Goal: Task Accomplishment & Management: Manage account settings

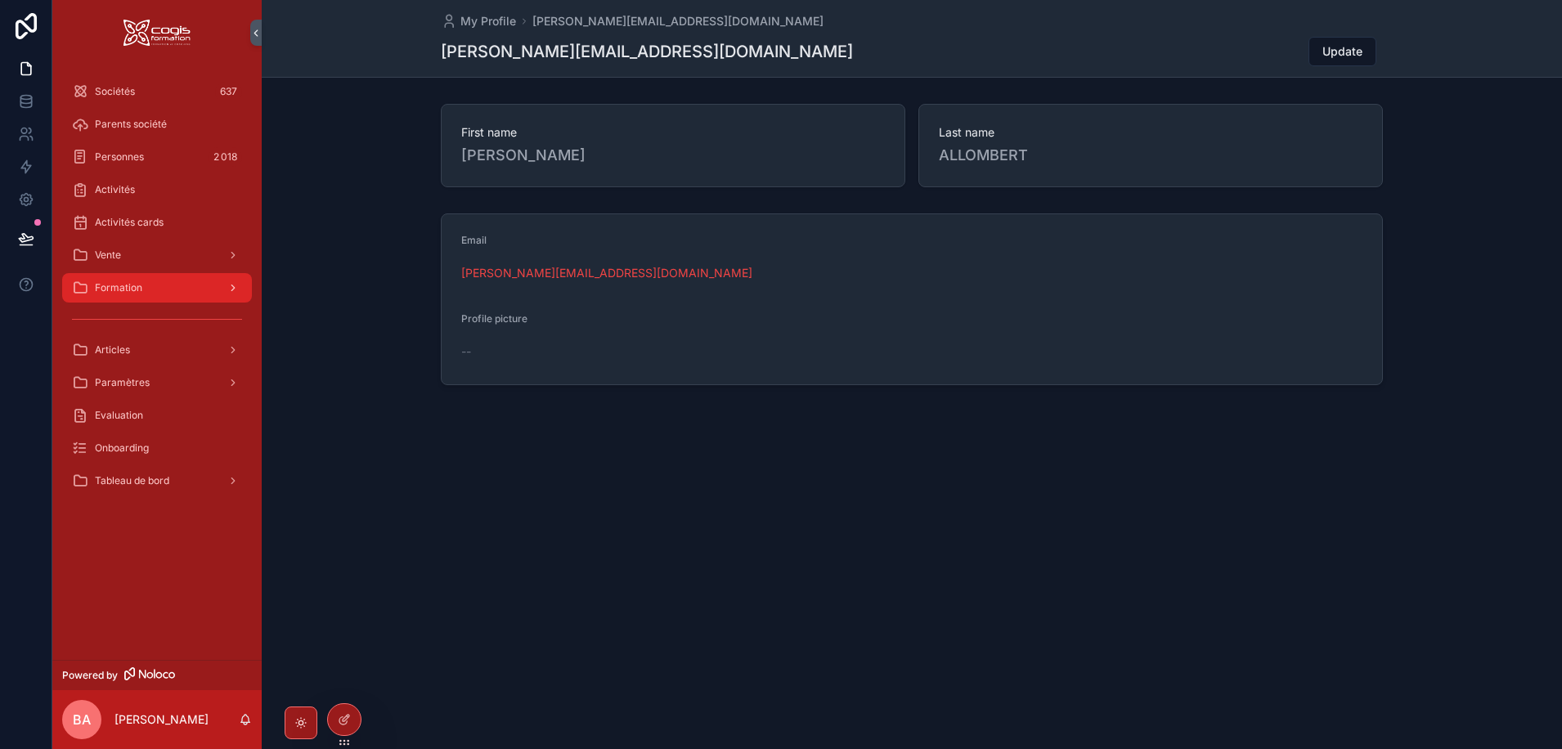
click at [121, 289] on span "Formation" at bounding box center [118, 287] width 47 height 13
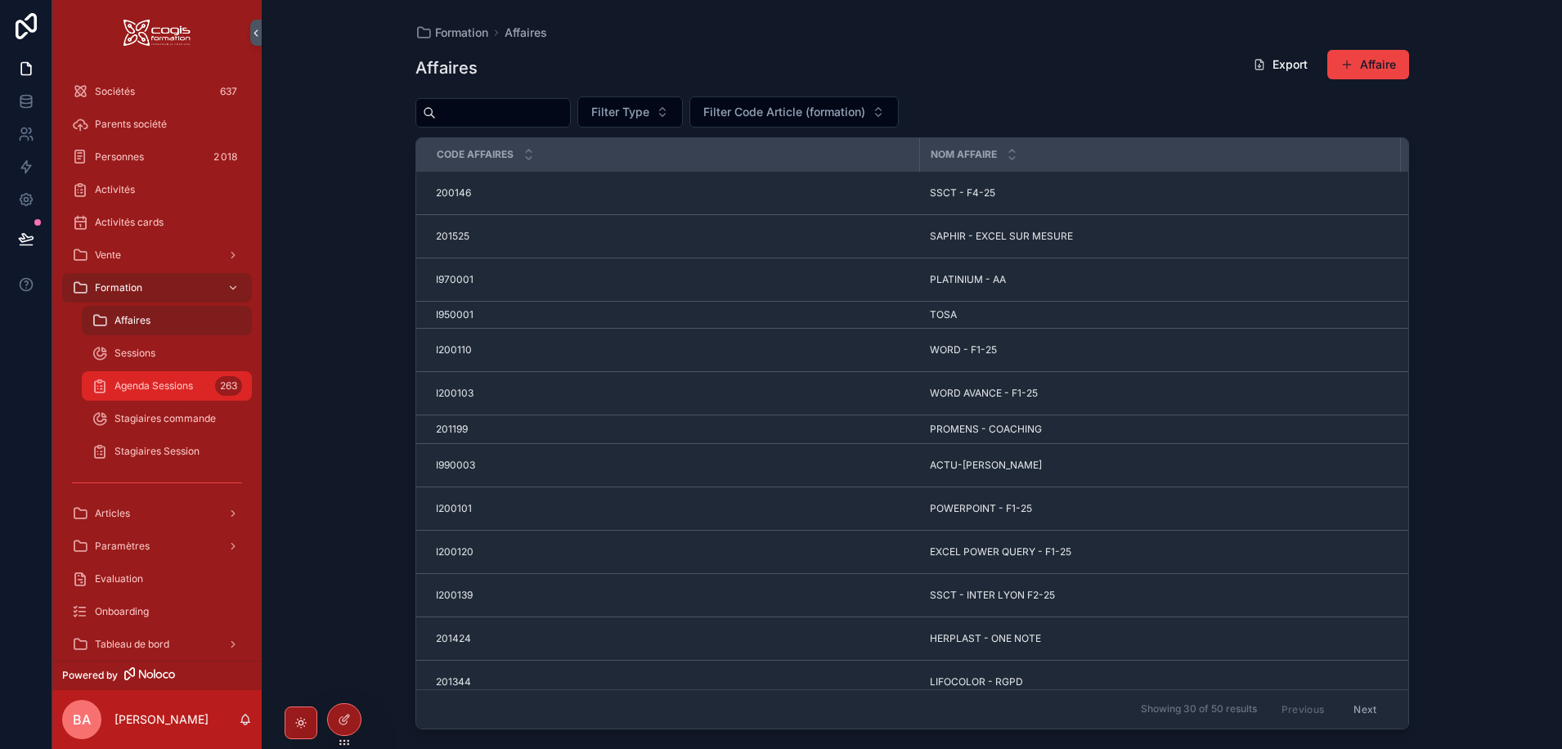
click at [135, 385] on span "Agenda Sessions" at bounding box center [154, 386] width 79 height 13
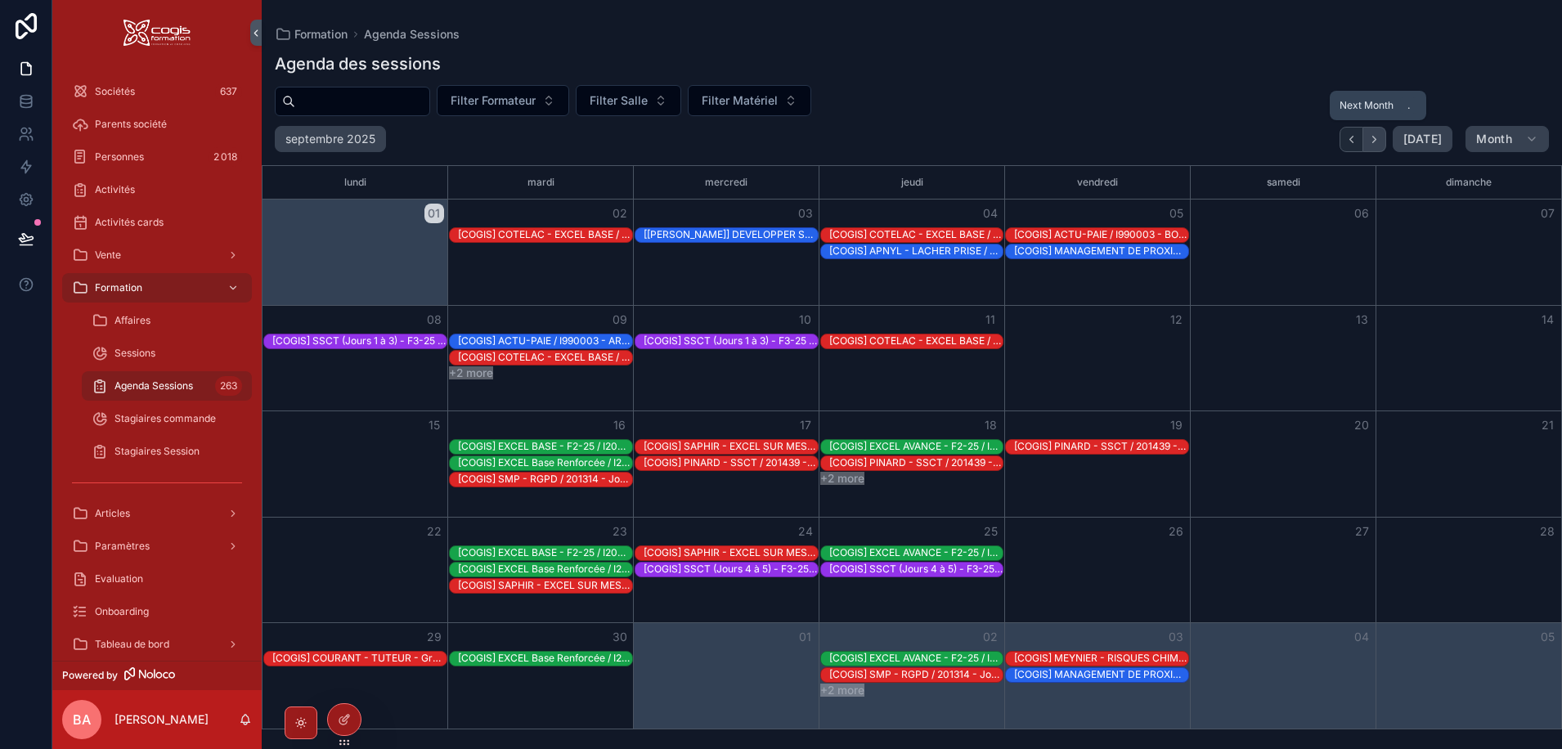
click at [1380, 136] on icon "Next" at bounding box center [1375, 139] width 12 height 12
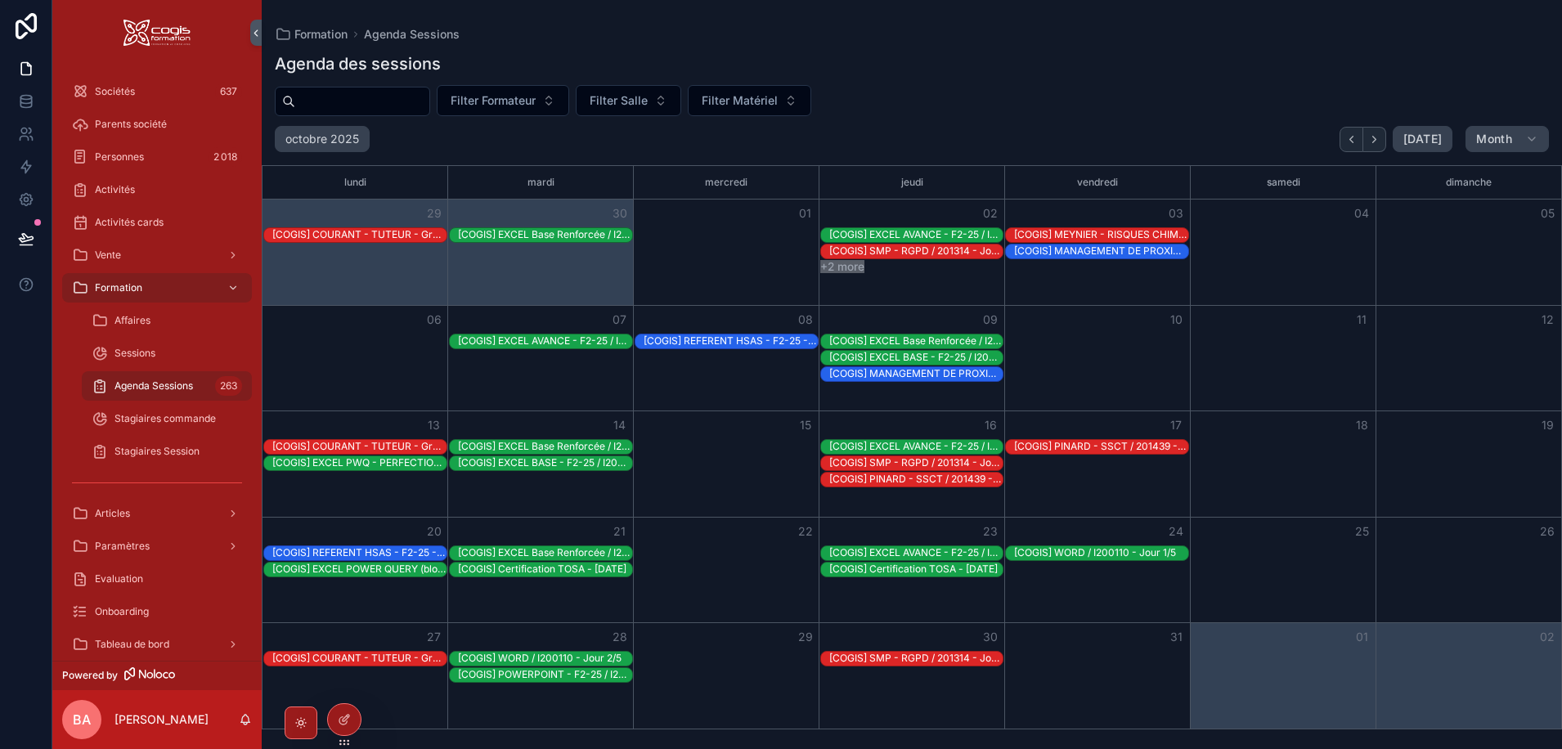
click at [738, 252] on div "Month View" at bounding box center [541, 252] width 557 height 16
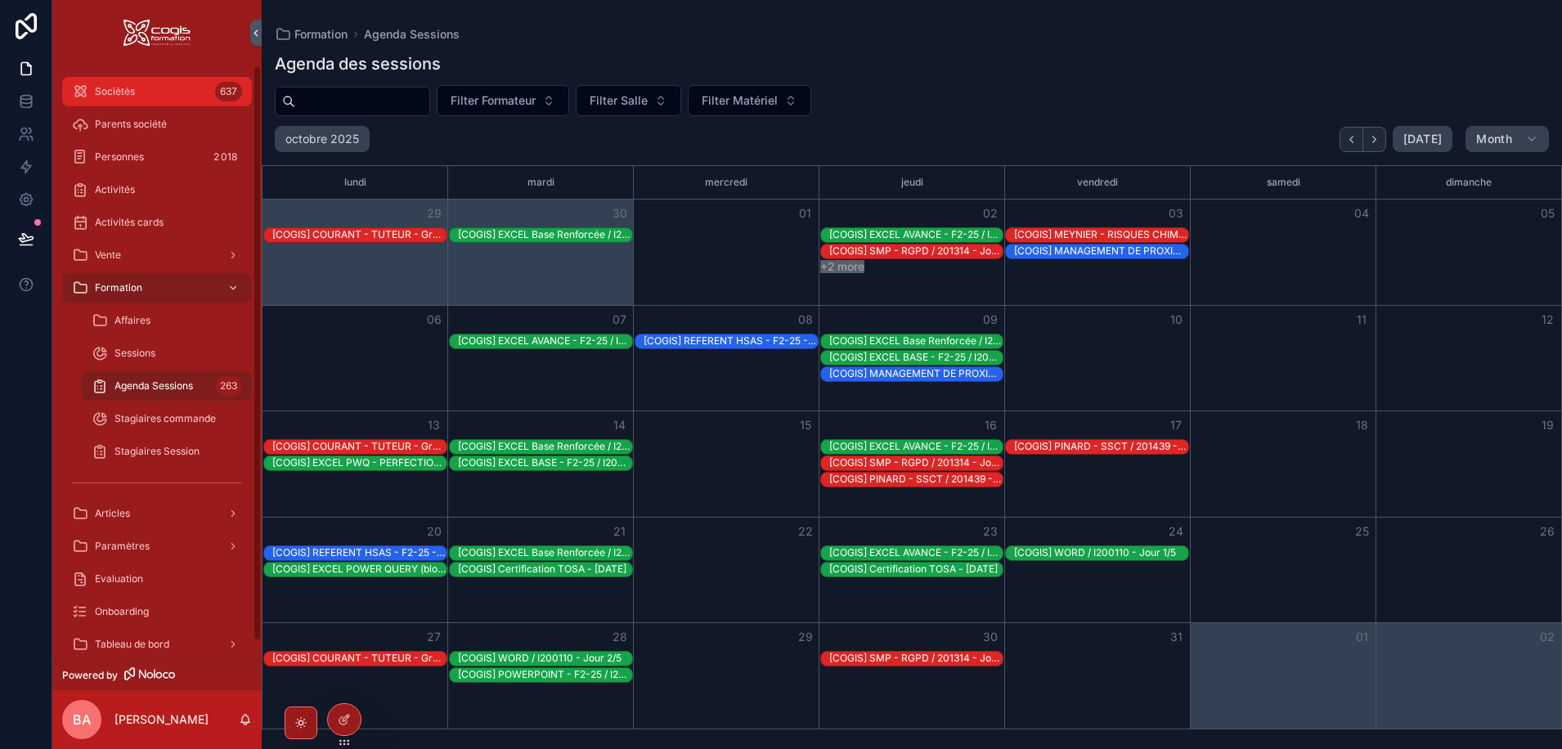
click at [101, 87] on span "Sociétés" at bounding box center [115, 91] width 40 height 13
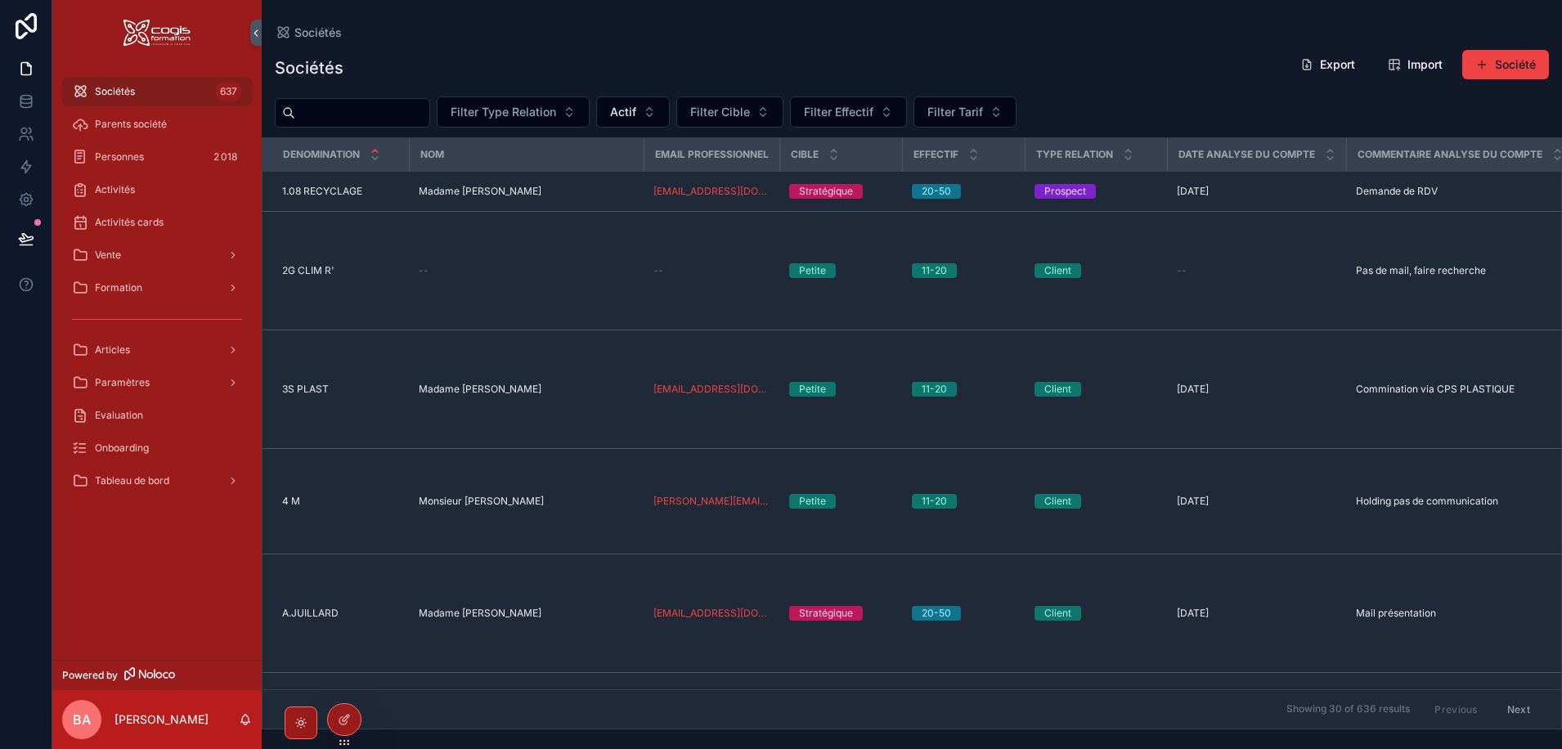
click at [350, 119] on input "scrollable content" at bounding box center [362, 112] width 134 height 23
type input "*****"
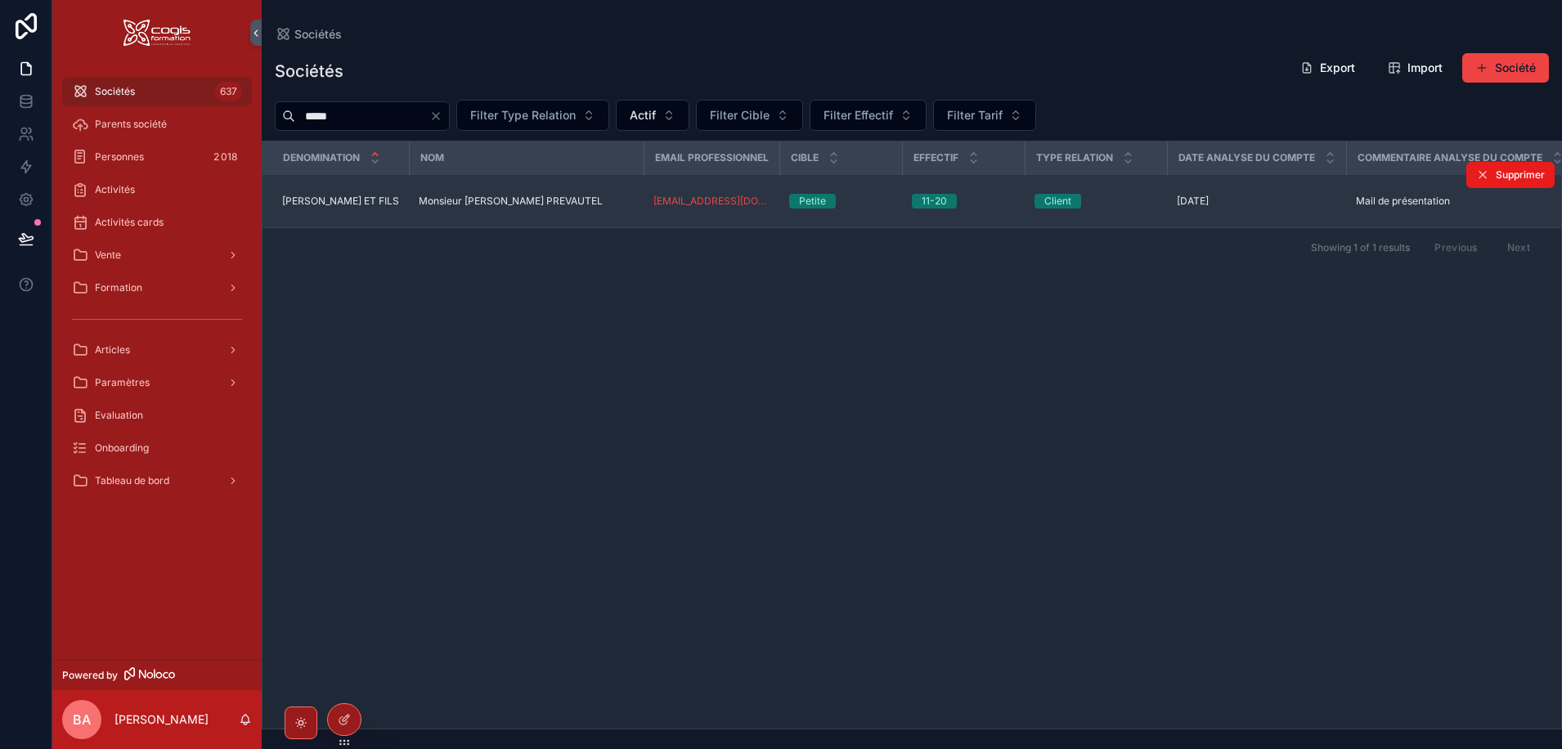
click at [336, 188] on td "[PERSON_NAME] ET FILS [PERSON_NAME] ET FILS" at bounding box center [336, 201] width 146 height 53
click at [321, 196] on span "[PERSON_NAME] ET FILS" at bounding box center [340, 201] width 117 height 13
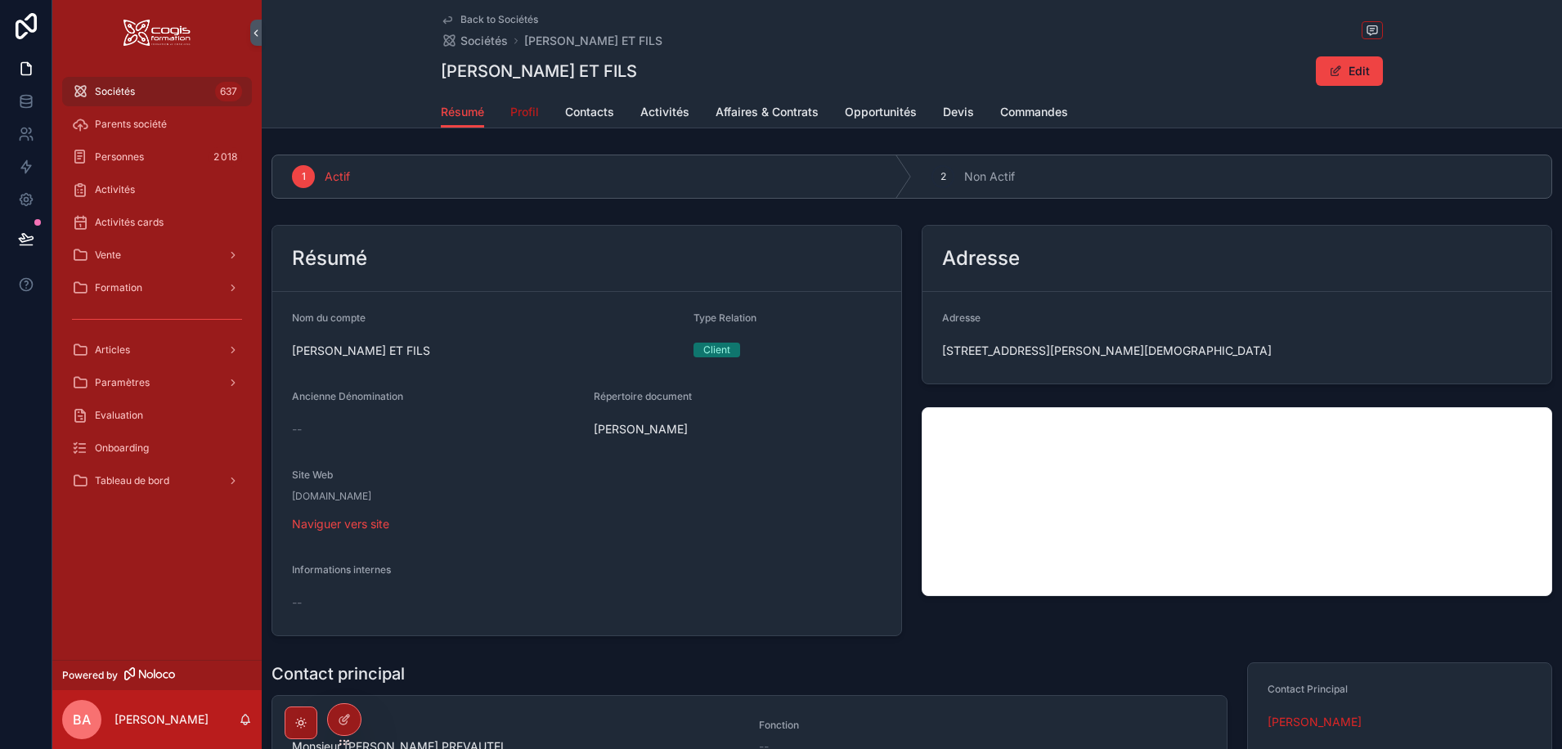
click at [524, 113] on span "Profil" at bounding box center [524, 112] width 29 height 16
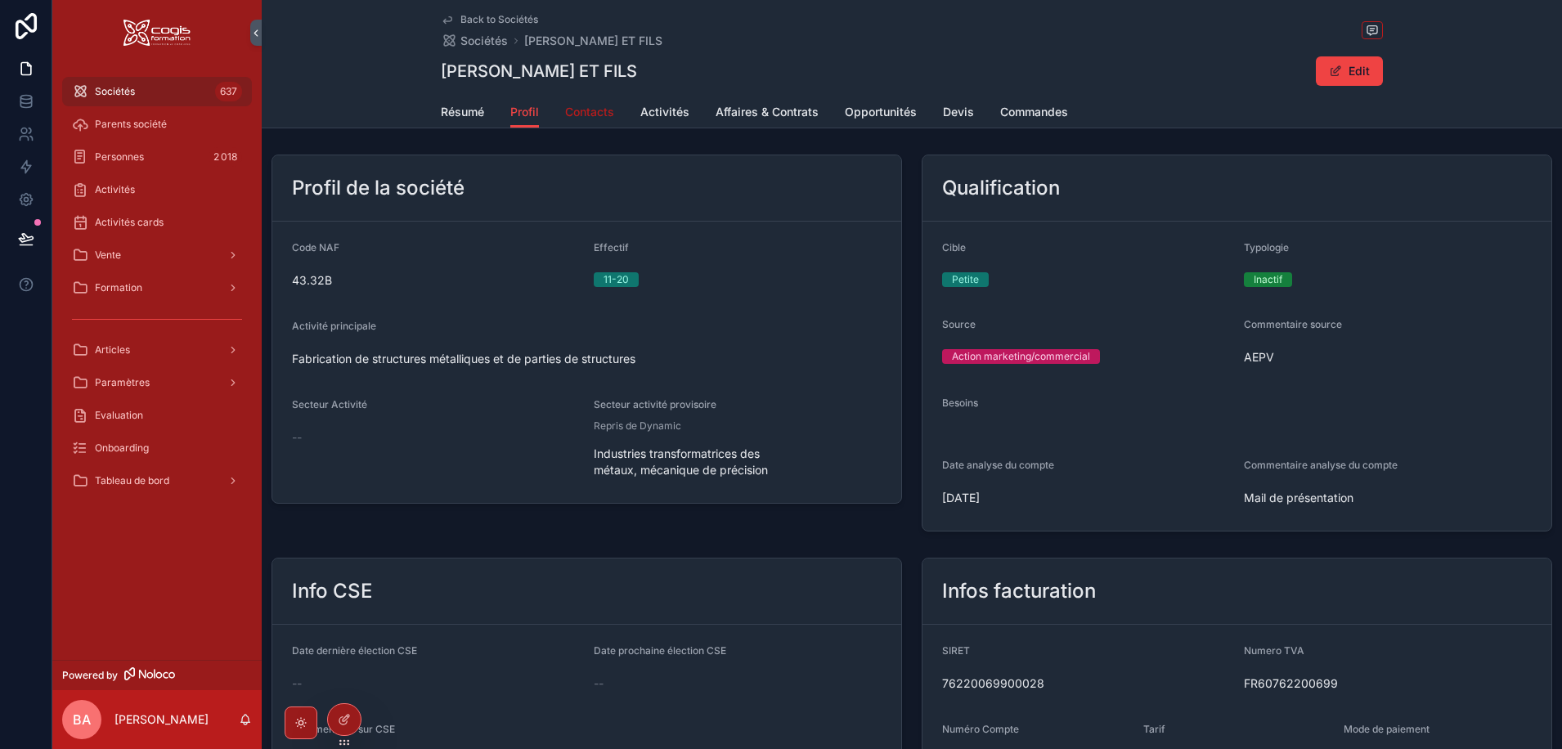
click at [574, 115] on span "Contacts" at bounding box center [589, 112] width 49 height 16
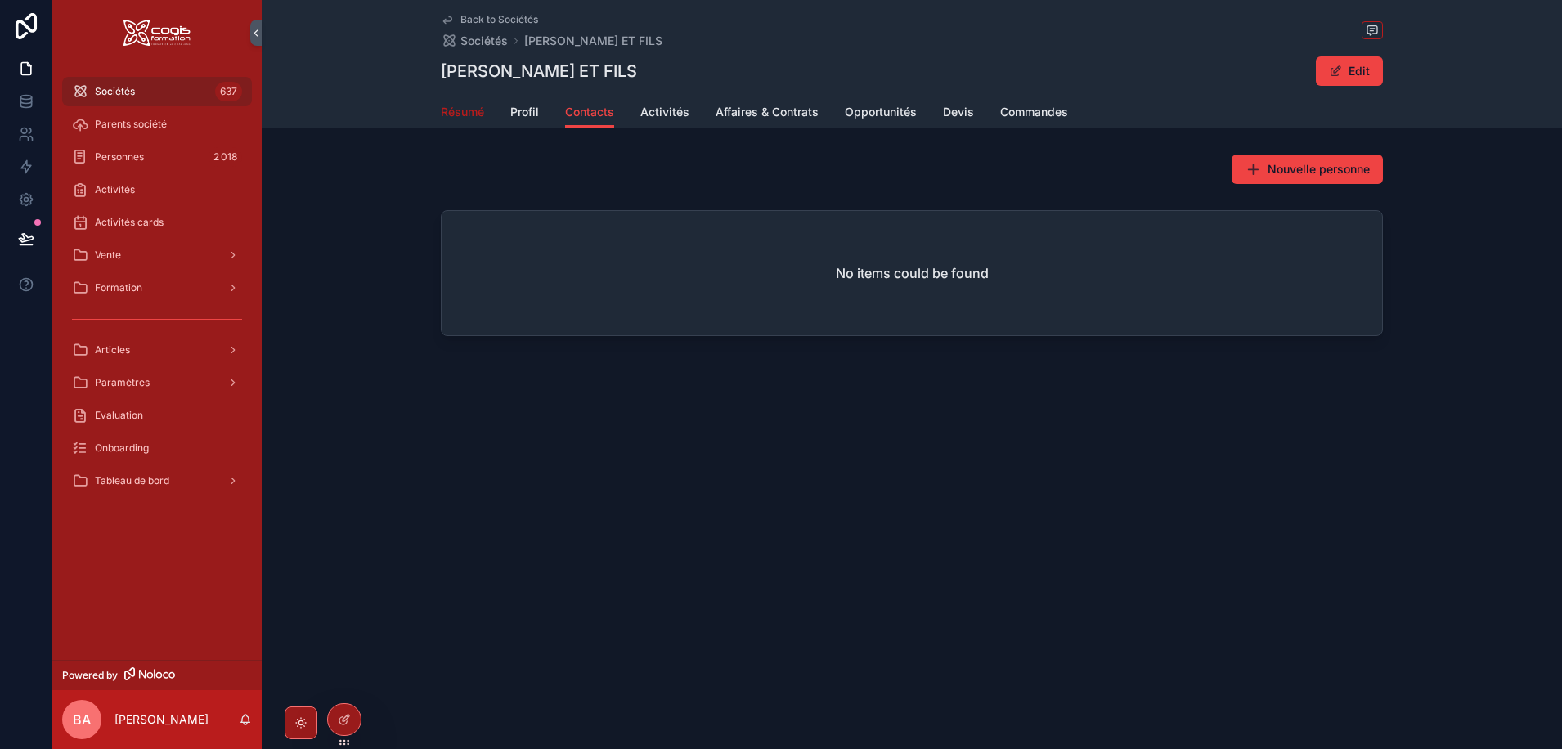
click at [461, 106] on span "Résumé" at bounding box center [462, 112] width 43 height 16
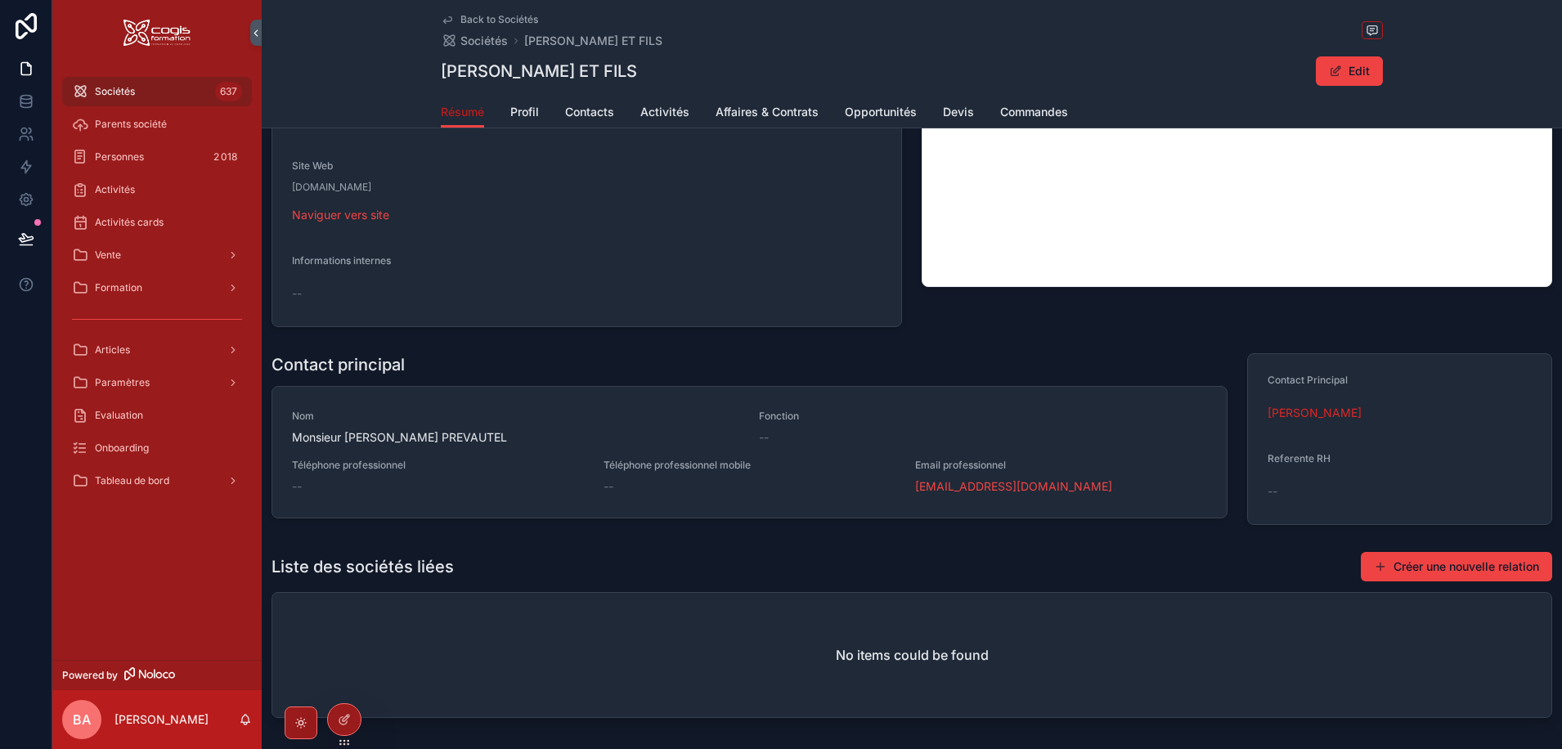
scroll to position [389, 0]
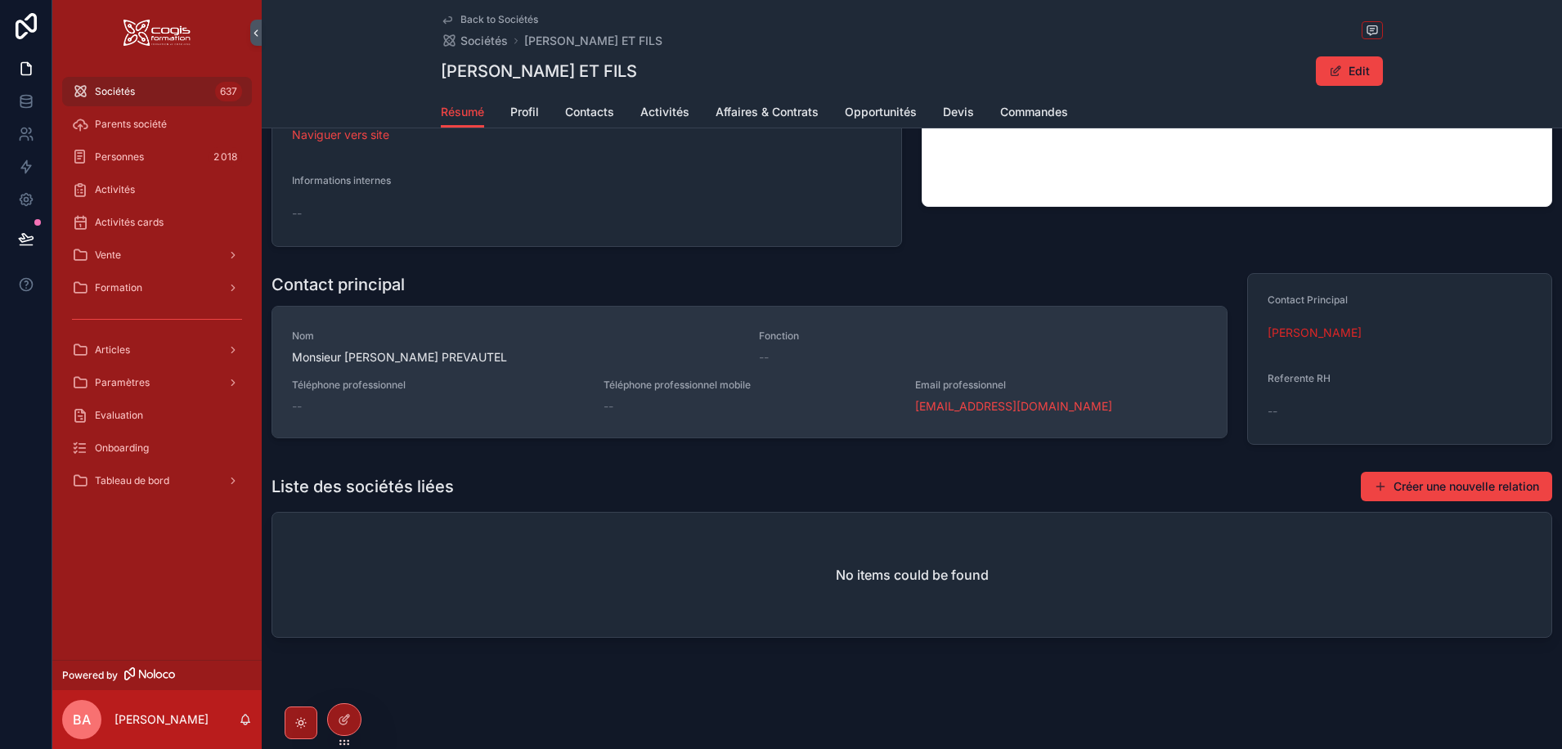
click at [342, 358] on span "Monsieur [PERSON_NAME] PREVAUTEL" at bounding box center [515, 357] width 447 height 16
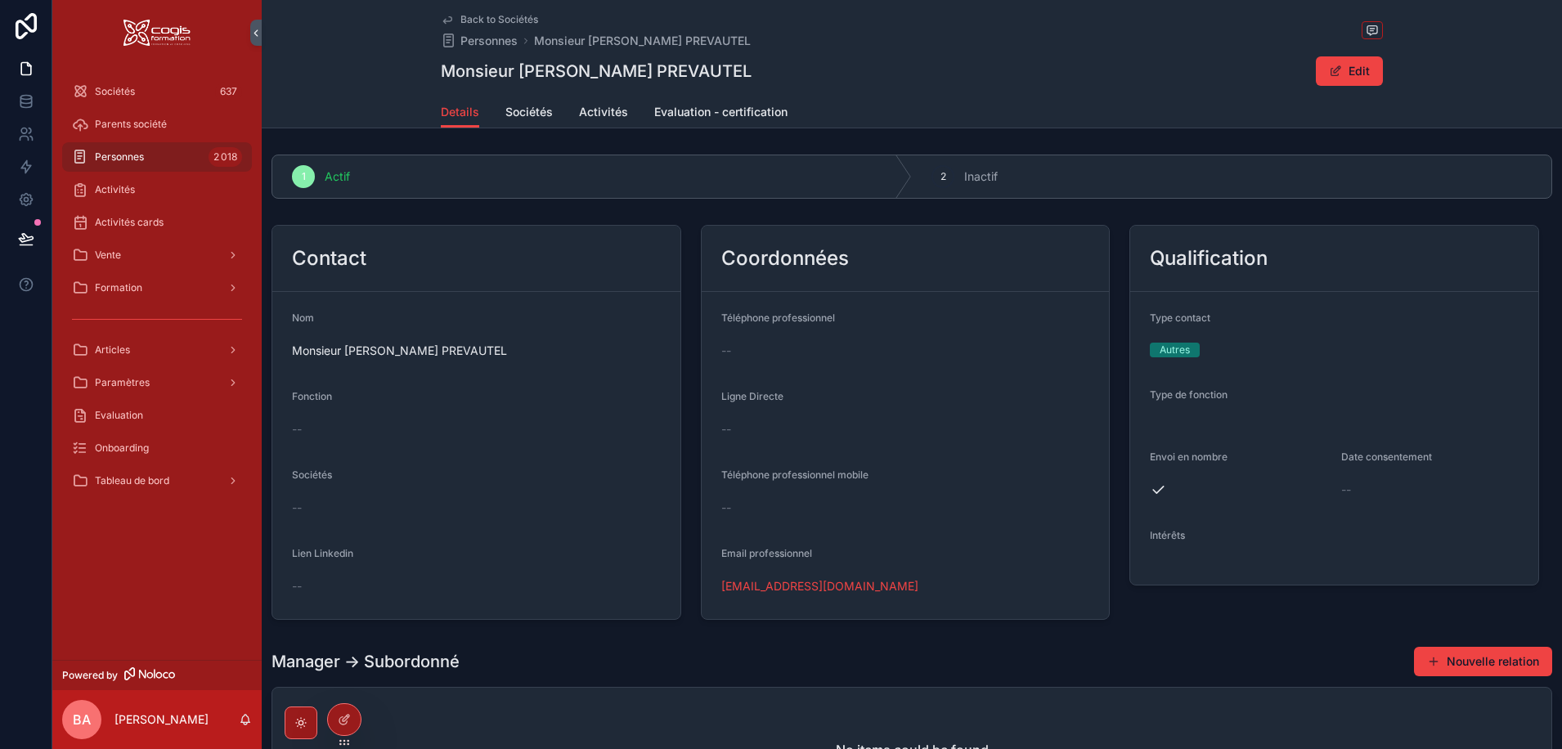
click at [329, 515] on div "--" at bounding box center [476, 508] width 369 height 16
click at [1360, 65] on button "Edit" at bounding box center [1349, 70] width 67 height 29
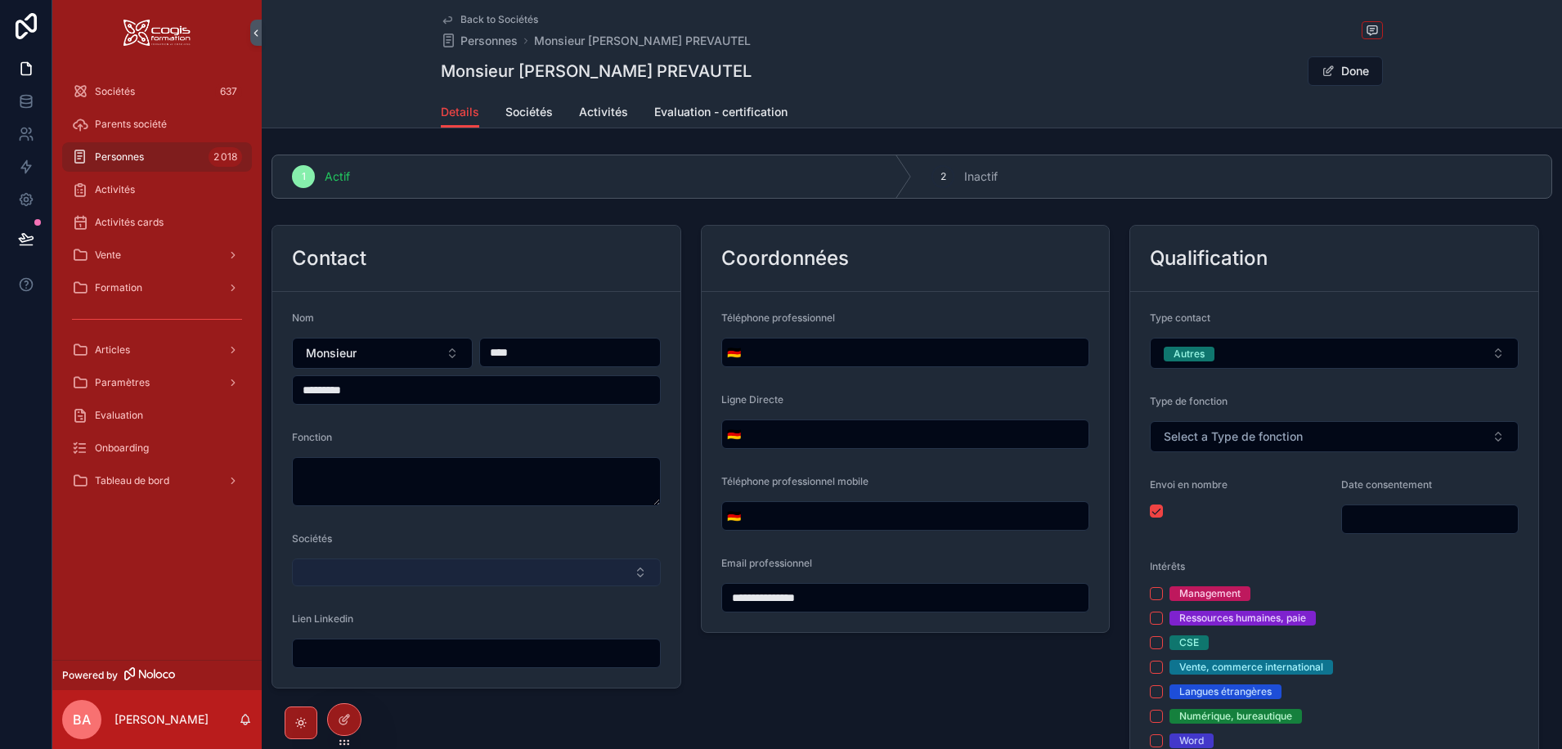
click at [368, 568] on button "Select Button" at bounding box center [476, 573] width 369 height 28
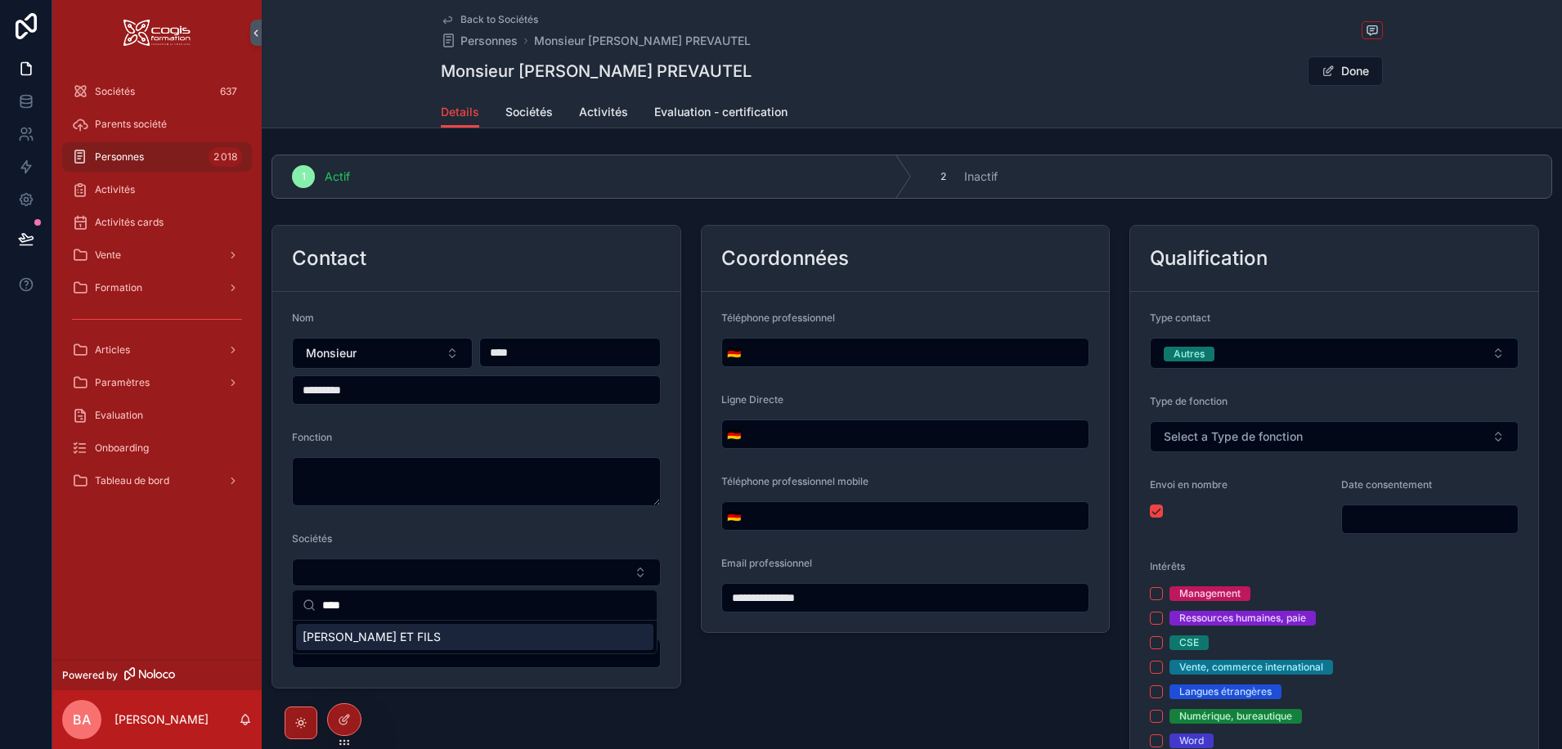
type input "****"
click at [384, 645] on span "[PERSON_NAME] ET FILS" at bounding box center [372, 637] width 138 height 16
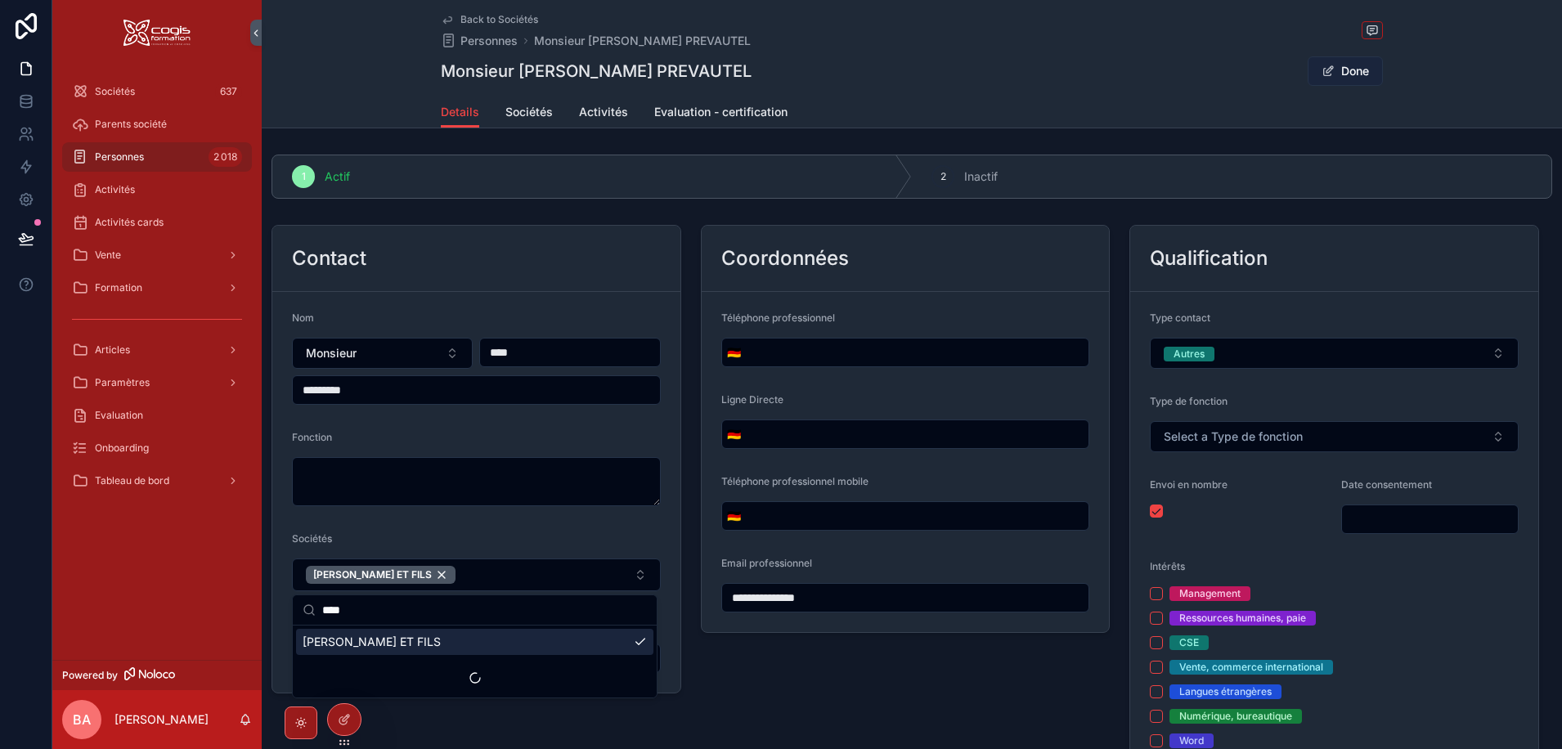
click at [1337, 58] on button "Done" at bounding box center [1345, 70] width 75 height 29
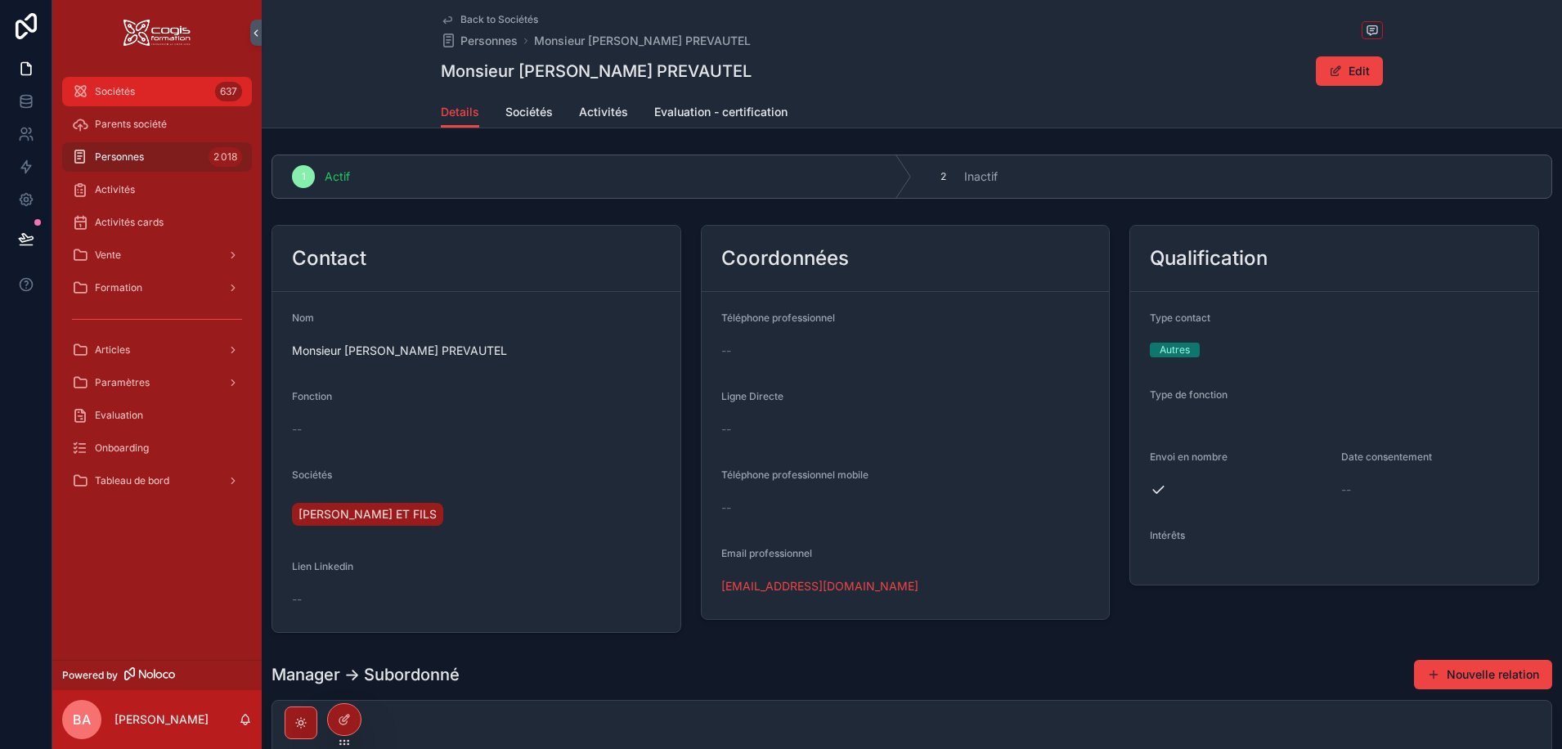
click at [142, 88] on div "Sociétés 637" at bounding box center [157, 92] width 170 height 26
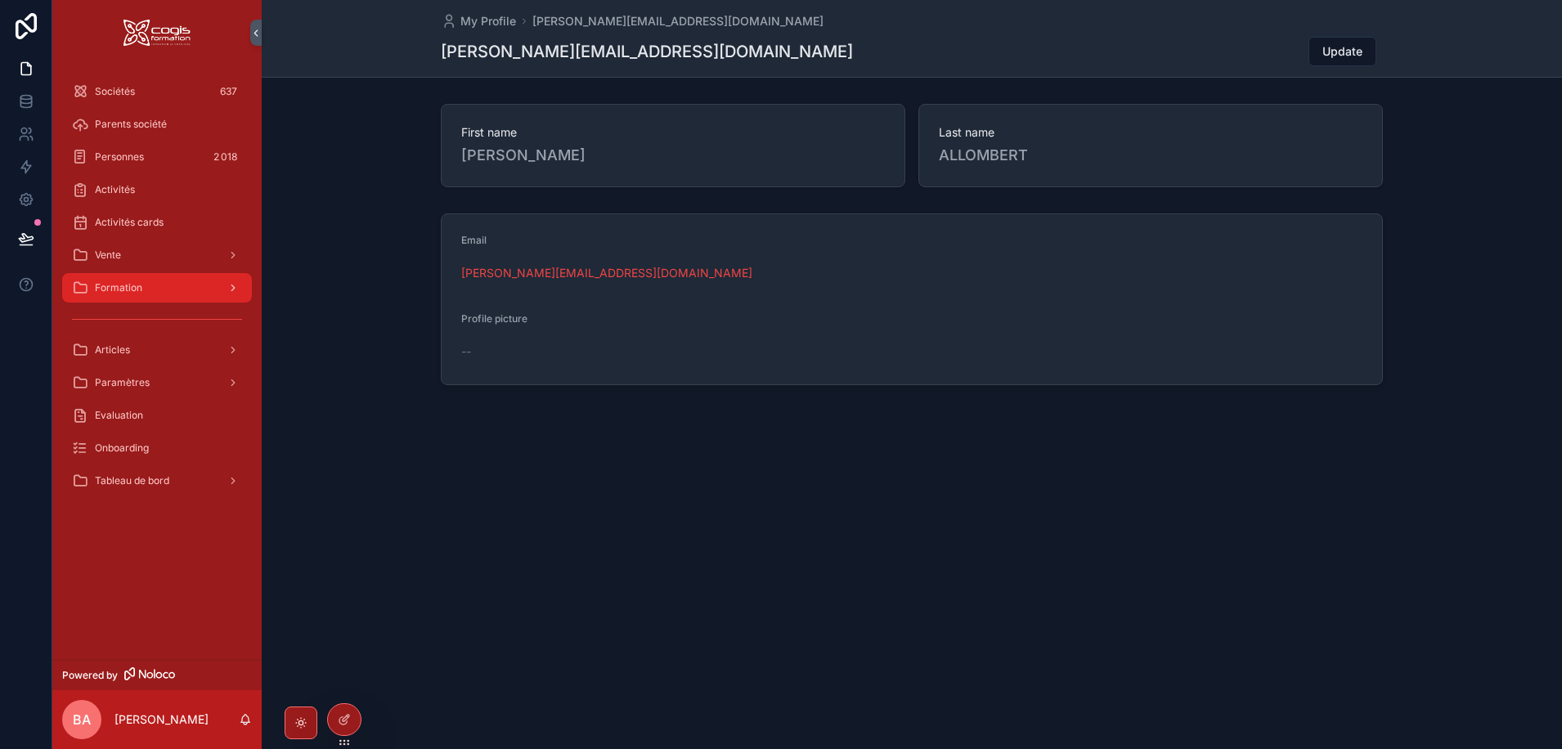
click at [164, 290] on div "Formation" at bounding box center [157, 288] width 170 height 26
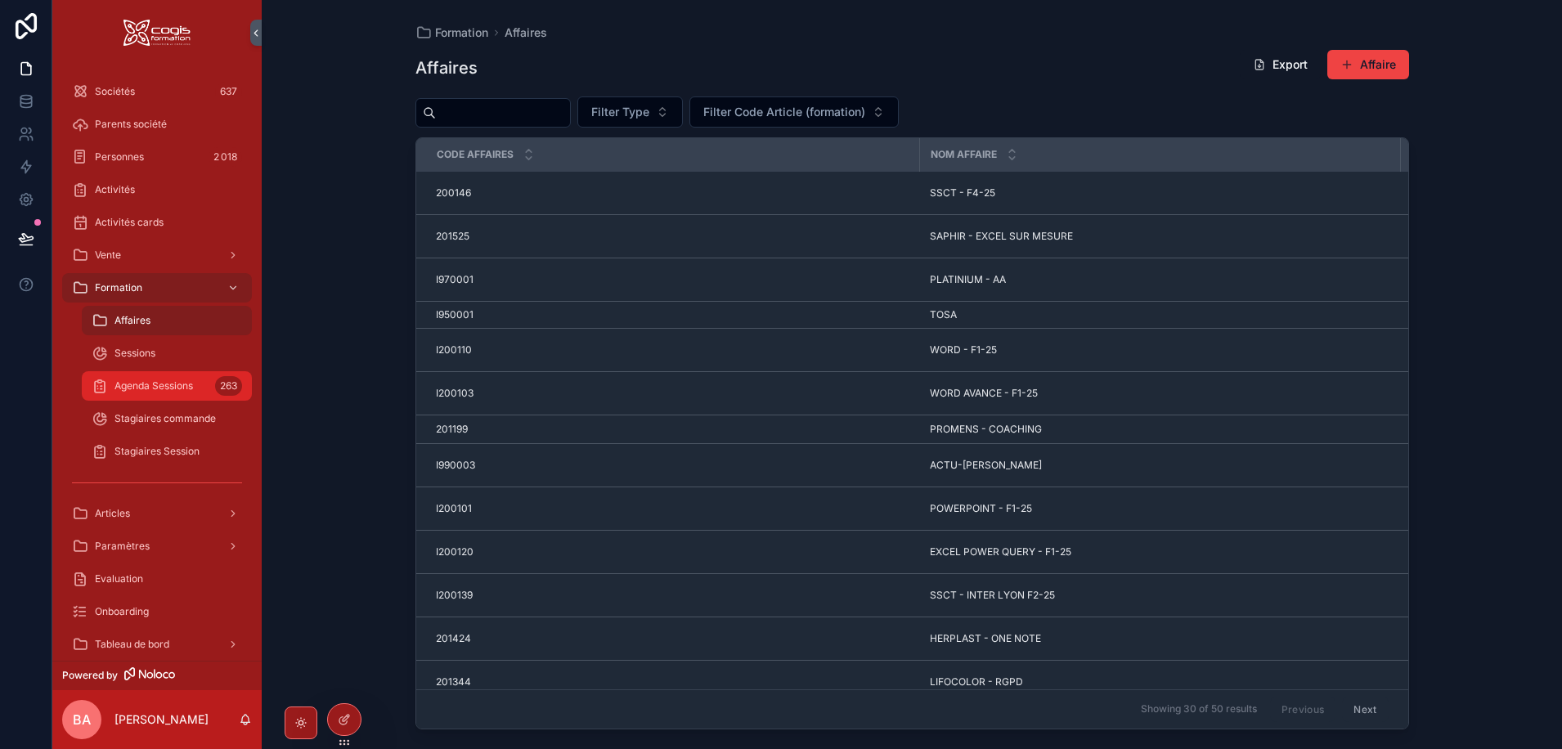
click at [160, 384] on span "Agenda Sessions" at bounding box center [154, 386] width 79 height 13
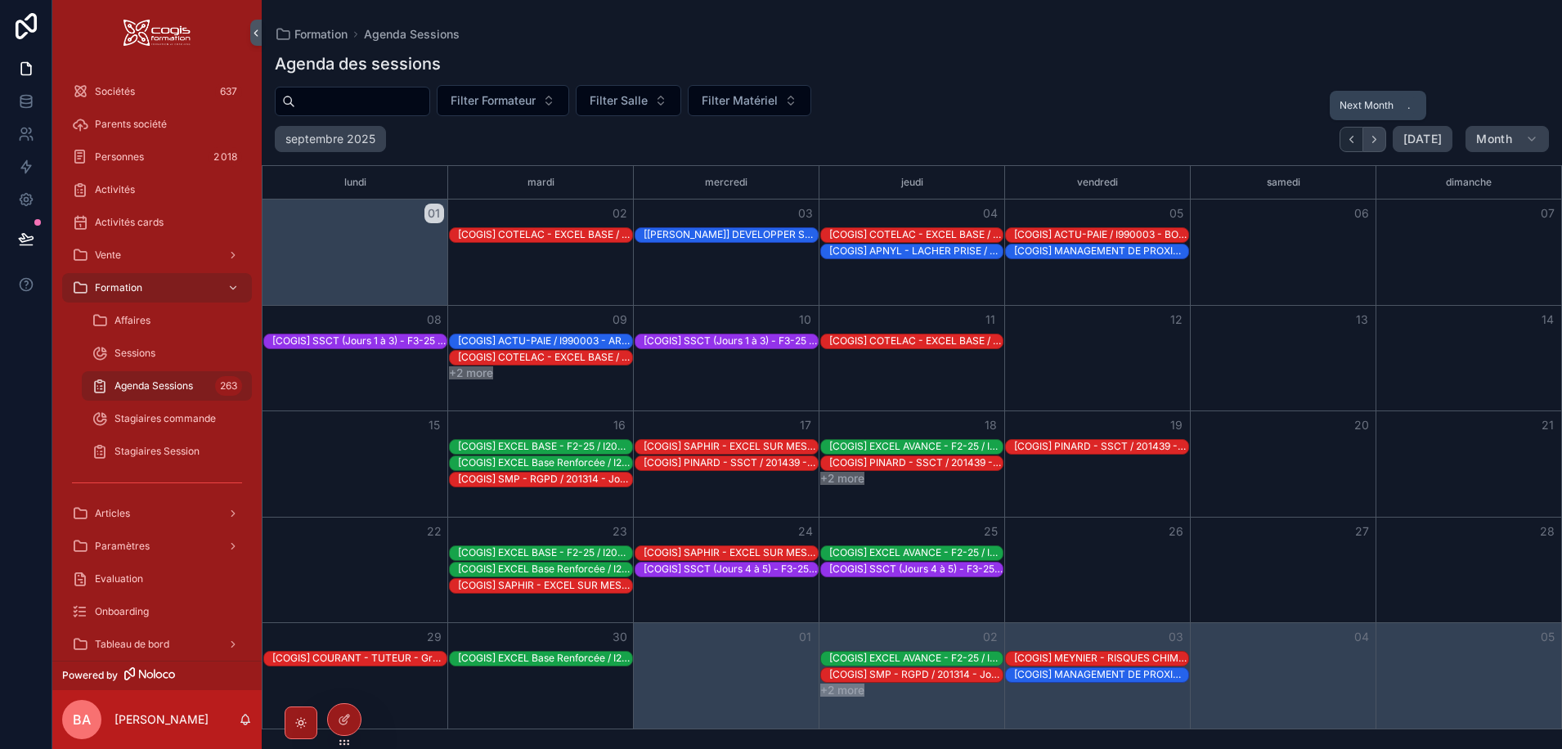
click at [1370, 139] on button "Next" at bounding box center [1375, 139] width 23 height 25
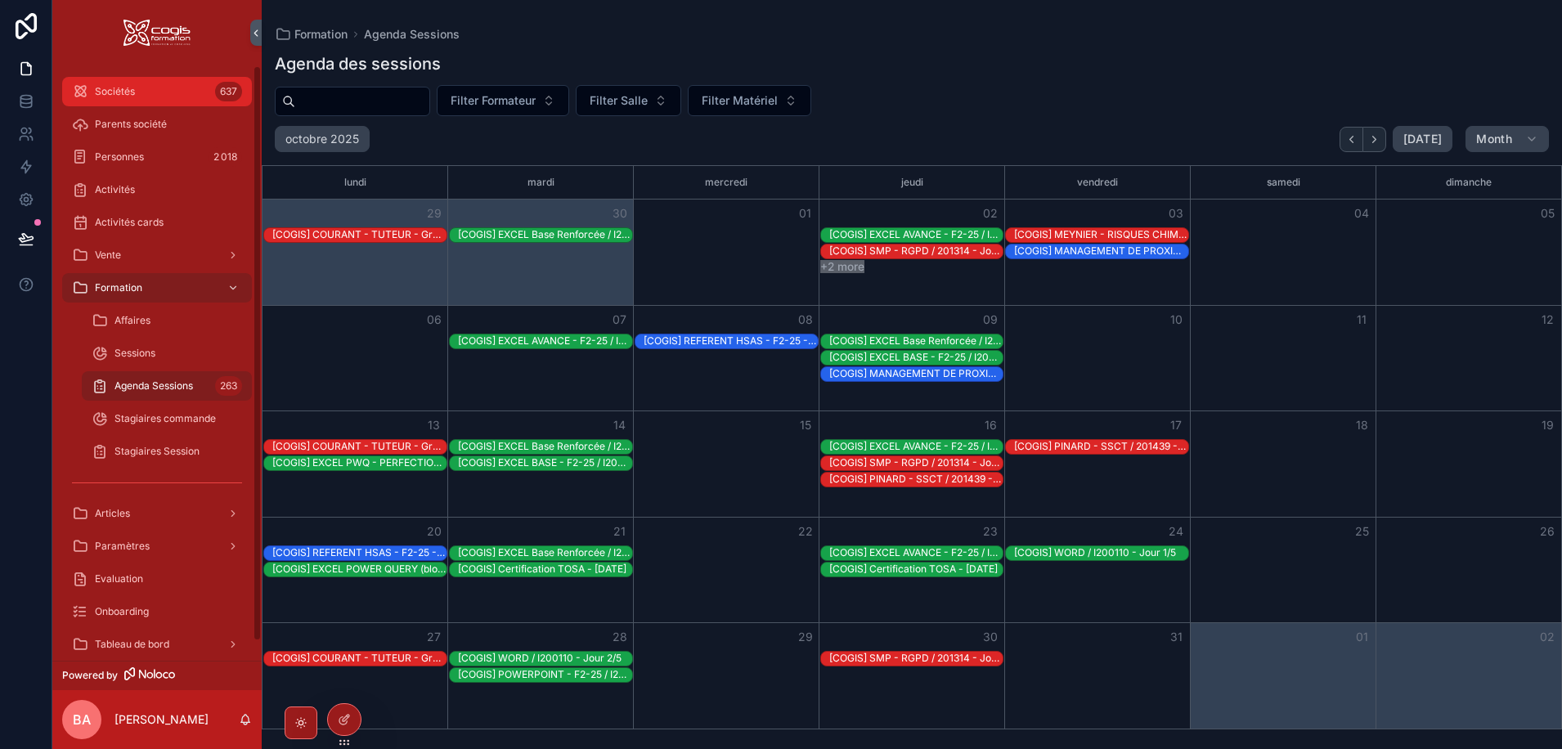
click at [101, 102] on div "Sociétés 637" at bounding box center [157, 92] width 170 height 26
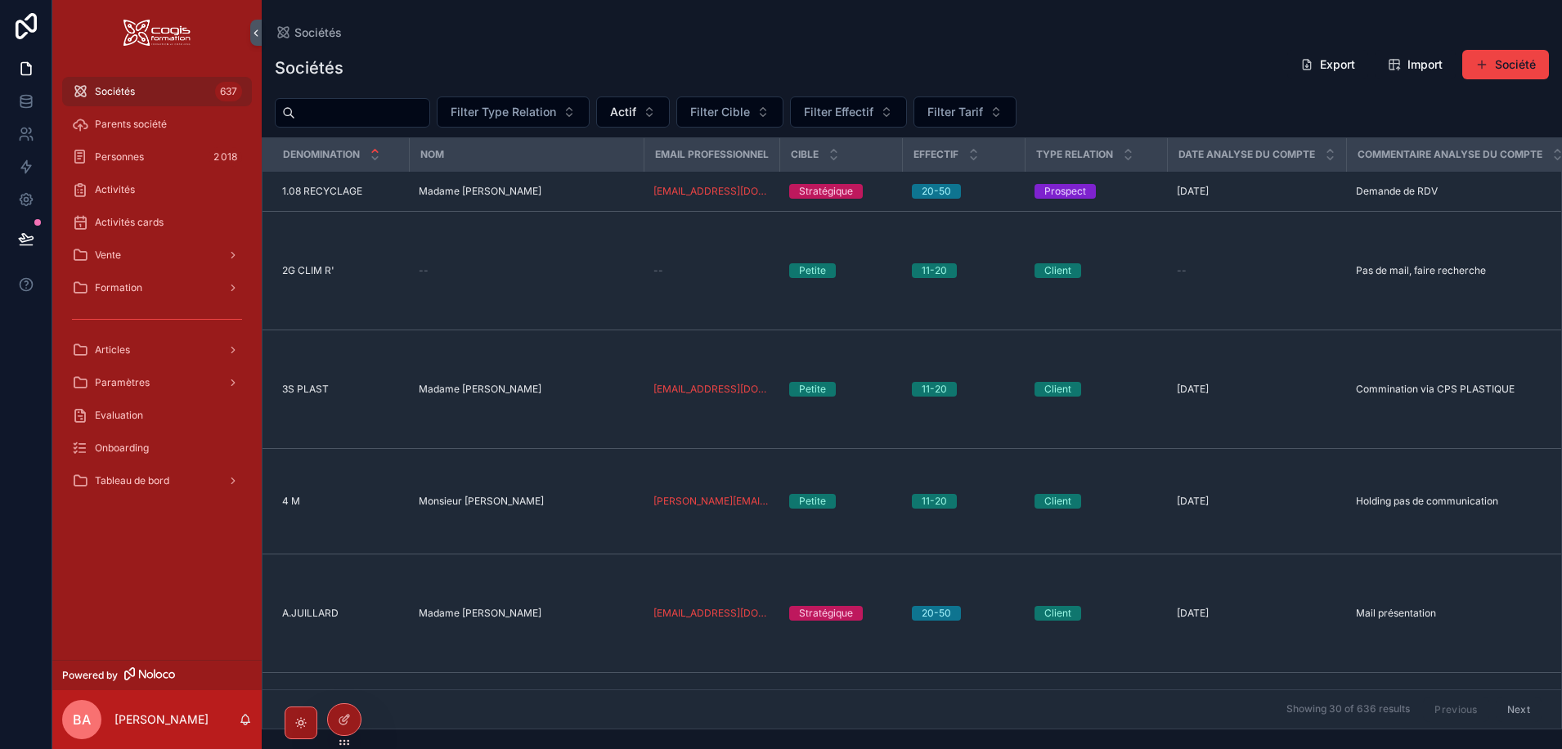
click at [398, 42] on div "Sociétés Export Import Société Filter Type Relation Actif Filter Cible Filter E…" at bounding box center [912, 384] width 1301 height 690
